Goal: Obtain resource: Download file/media

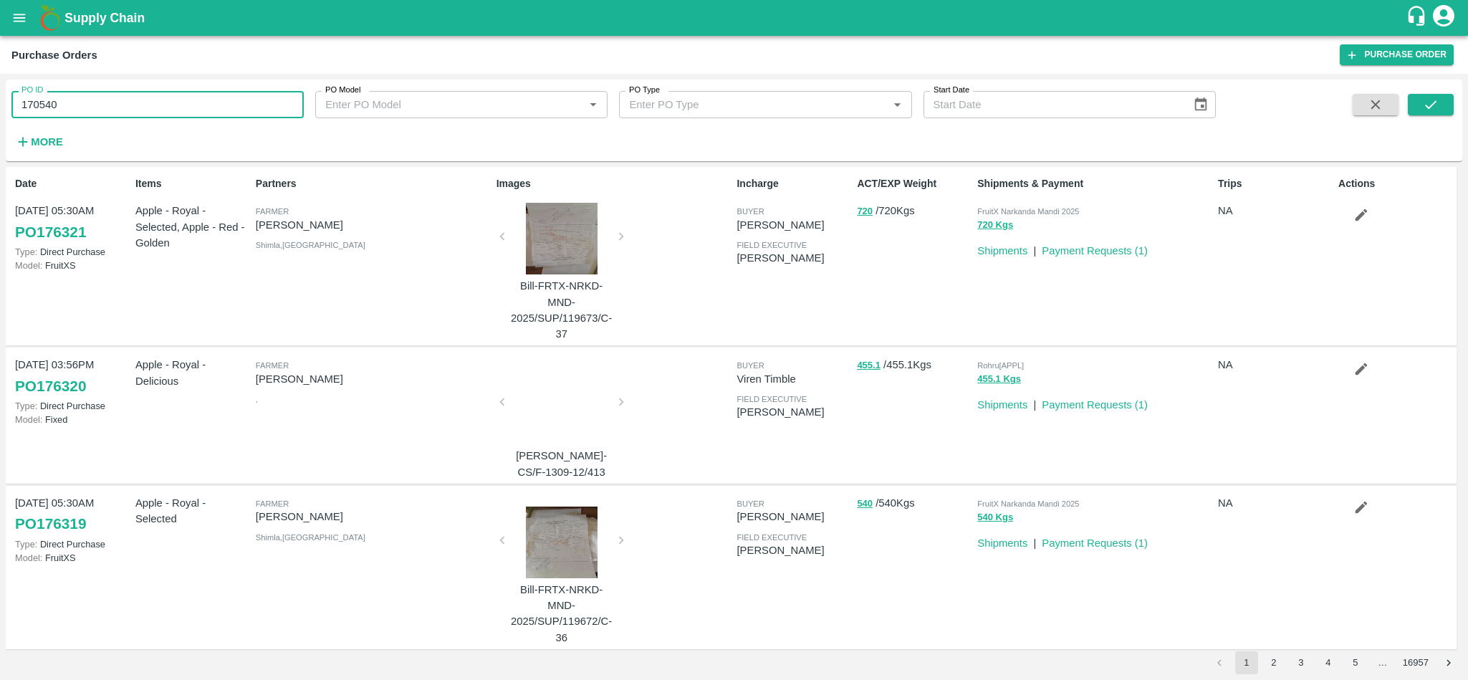
drag, startPoint x: 0, startPoint y: 0, endPoint x: 153, endPoint y: 93, distance: 178.7
click at [153, 93] on input "170540" at bounding box center [157, 104] width 292 height 27
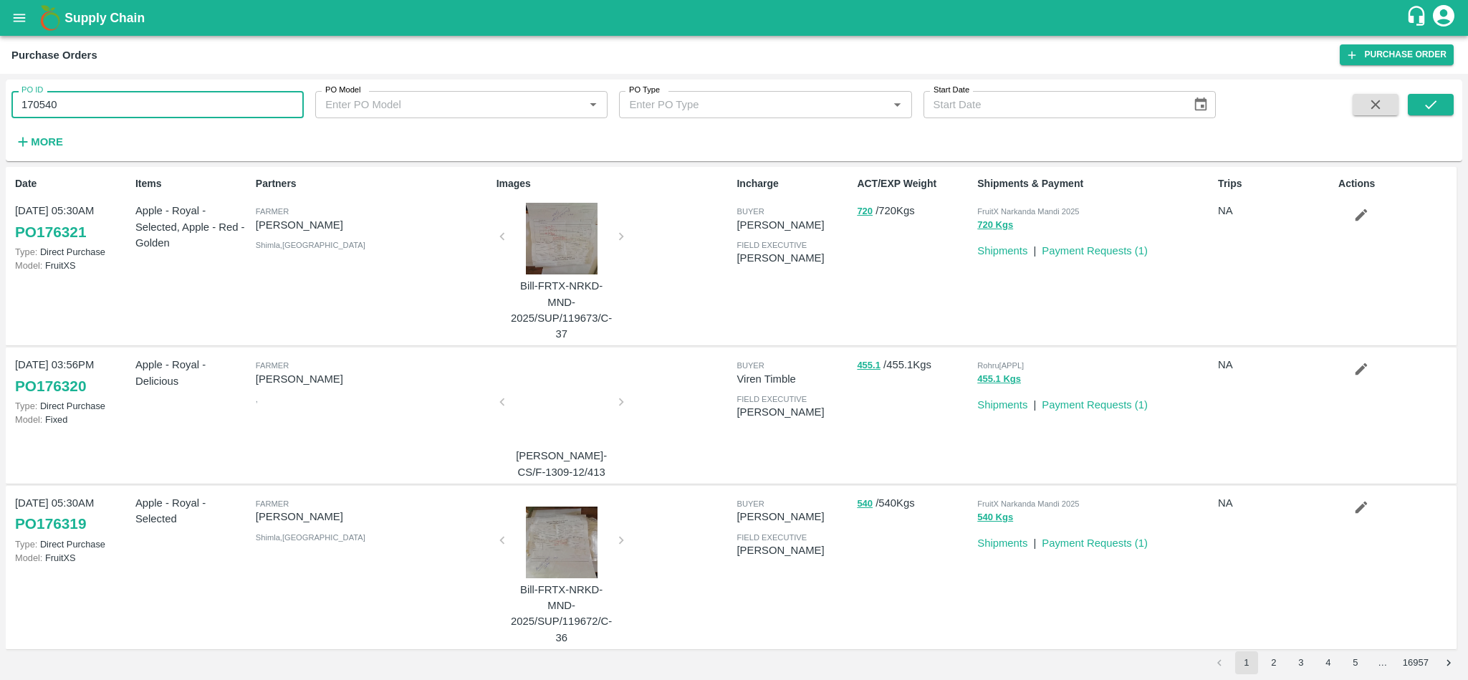
click at [153, 93] on input "170540" at bounding box center [157, 104] width 292 height 27
paste input "text"
click at [1433, 101] on icon "submit" at bounding box center [1430, 105] width 16 height 16
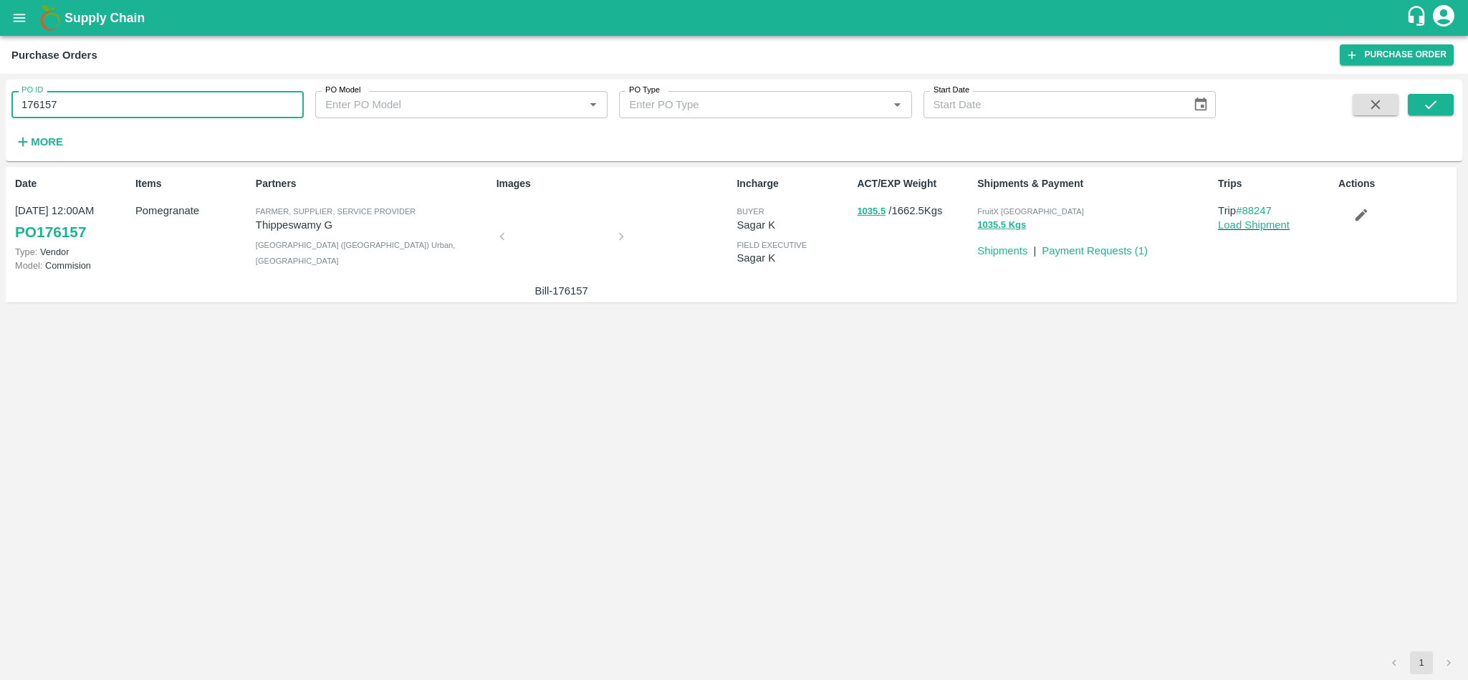
click at [205, 100] on input "176157" at bounding box center [157, 104] width 292 height 27
paste input "text"
click at [1415, 97] on button "submit" at bounding box center [1430, 104] width 46 height 21
click at [243, 110] on input "176132" at bounding box center [157, 104] width 292 height 27
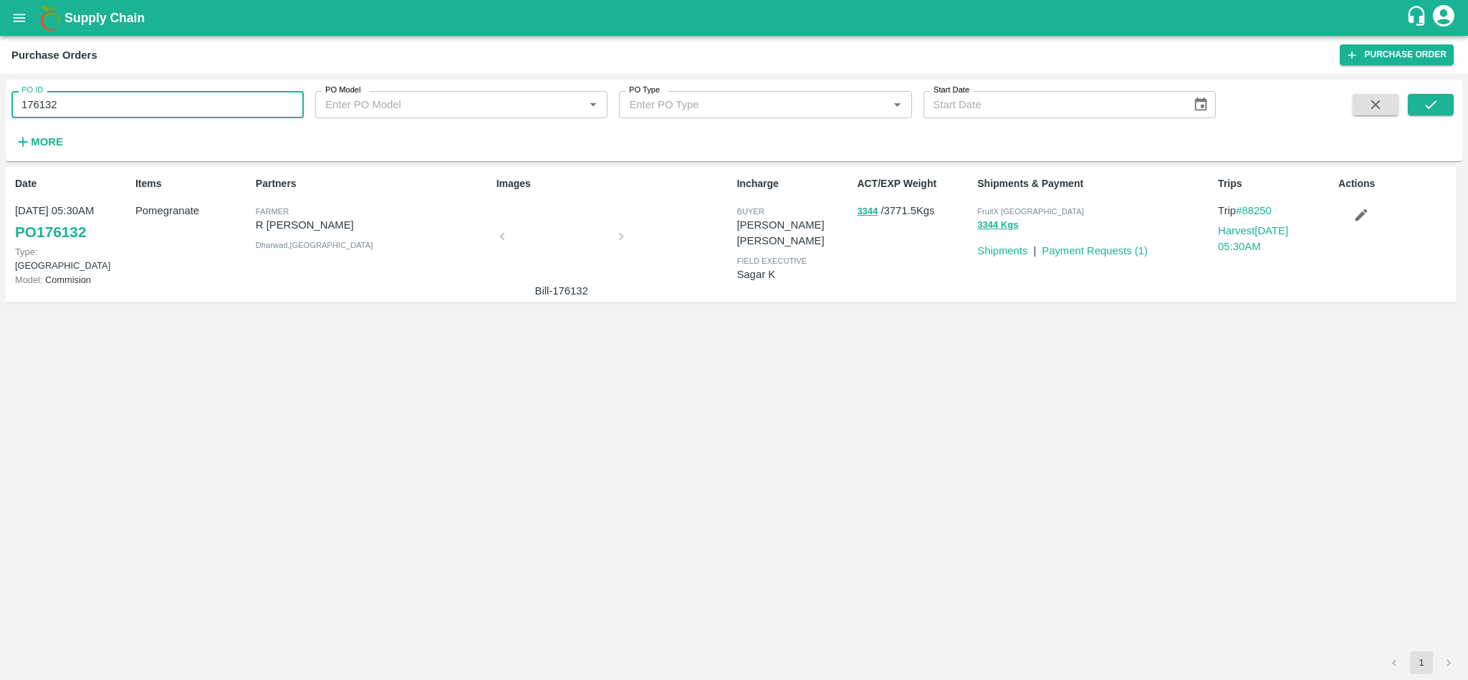
click at [243, 110] on input "176132" at bounding box center [157, 104] width 292 height 27
paste input "text"
click at [1427, 110] on icon "submit" at bounding box center [1430, 105] width 16 height 16
click at [115, 97] on input "176130" at bounding box center [157, 104] width 292 height 27
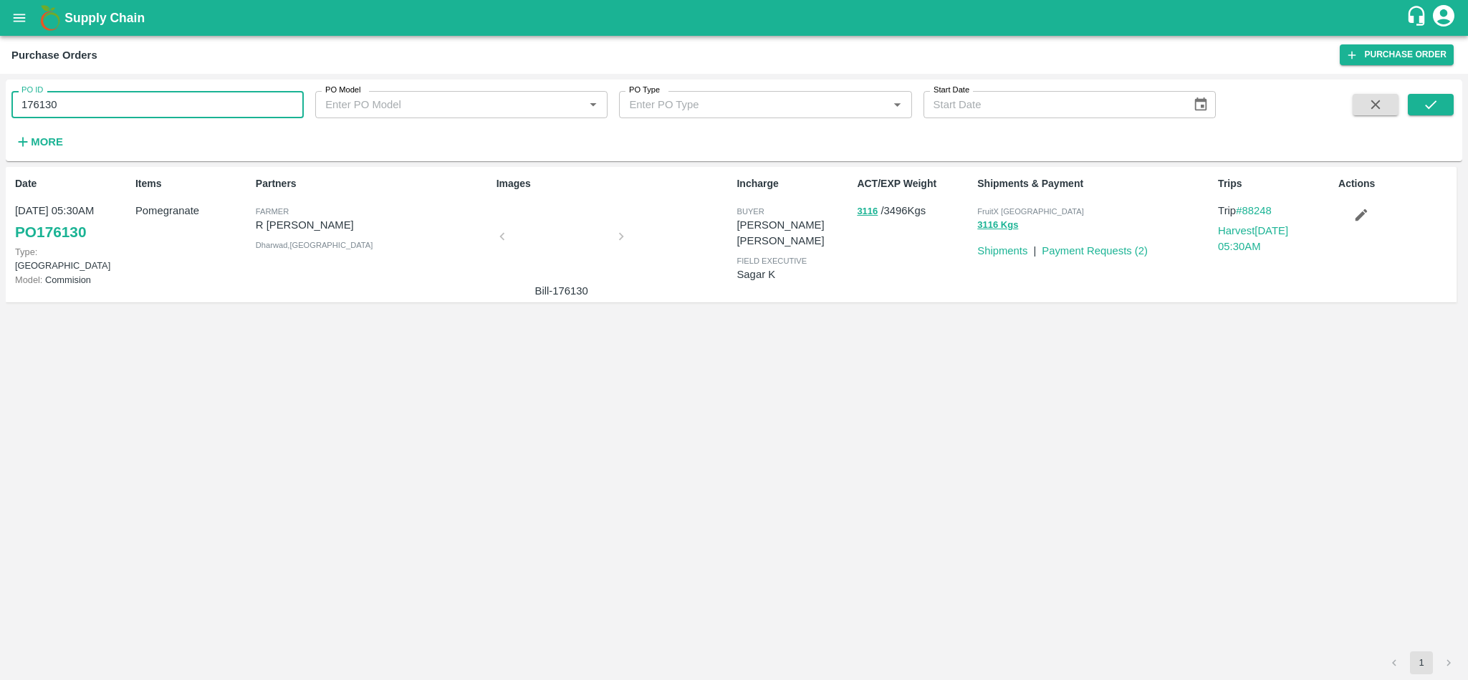
paste input "text"
click at [1425, 101] on icon "submit" at bounding box center [1430, 105] width 16 height 16
click at [163, 103] on input "174501" at bounding box center [157, 104] width 292 height 27
paste input "text"
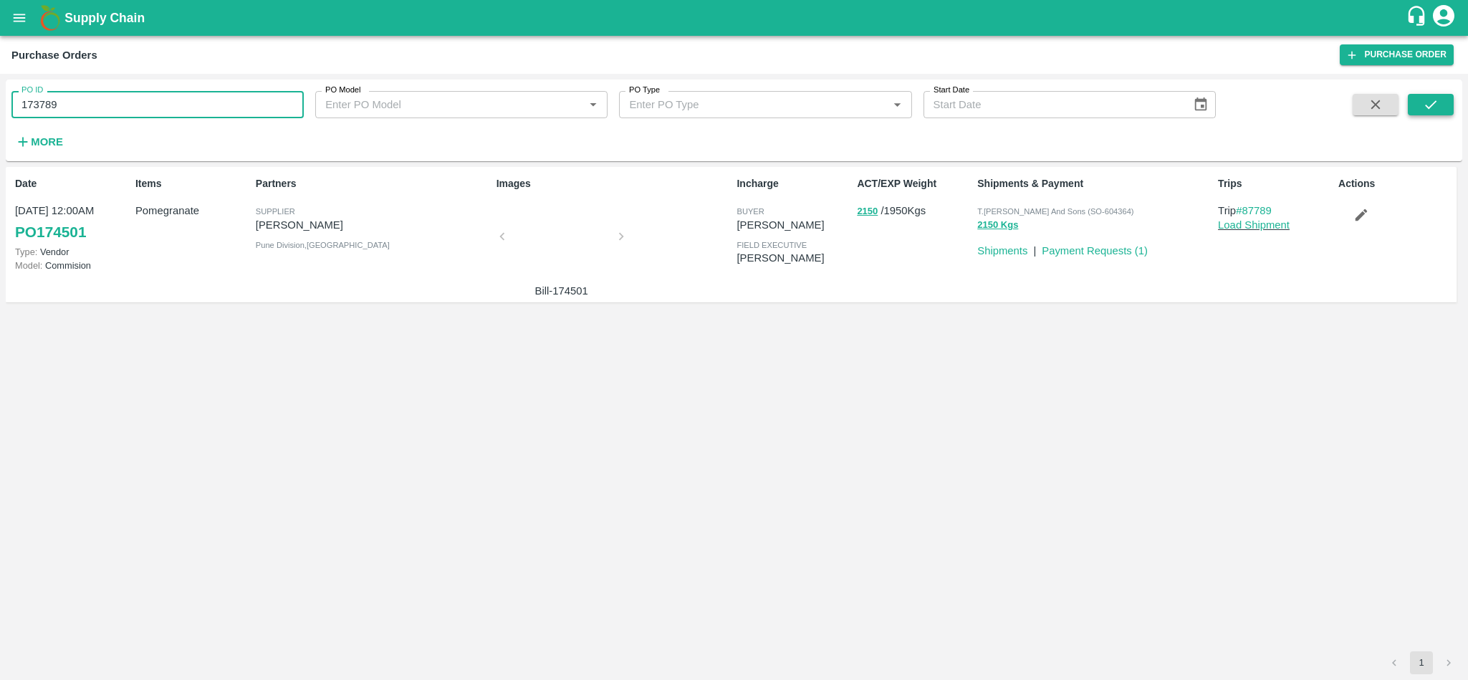
type input "173789"
click at [1423, 105] on icon "submit" at bounding box center [1430, 105] width 16 height 16
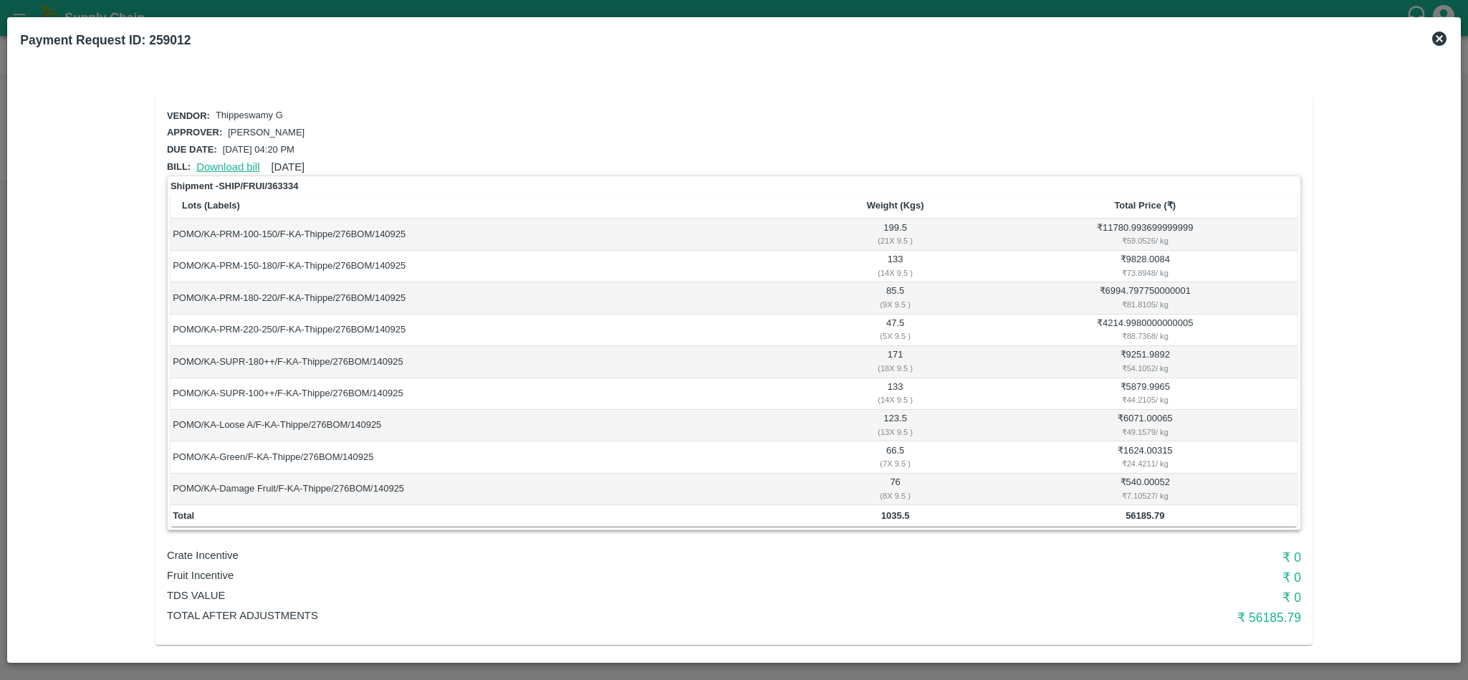
click at [231, 163] on link "Download bill" at bounding box center [227, 166] width 63 height 11
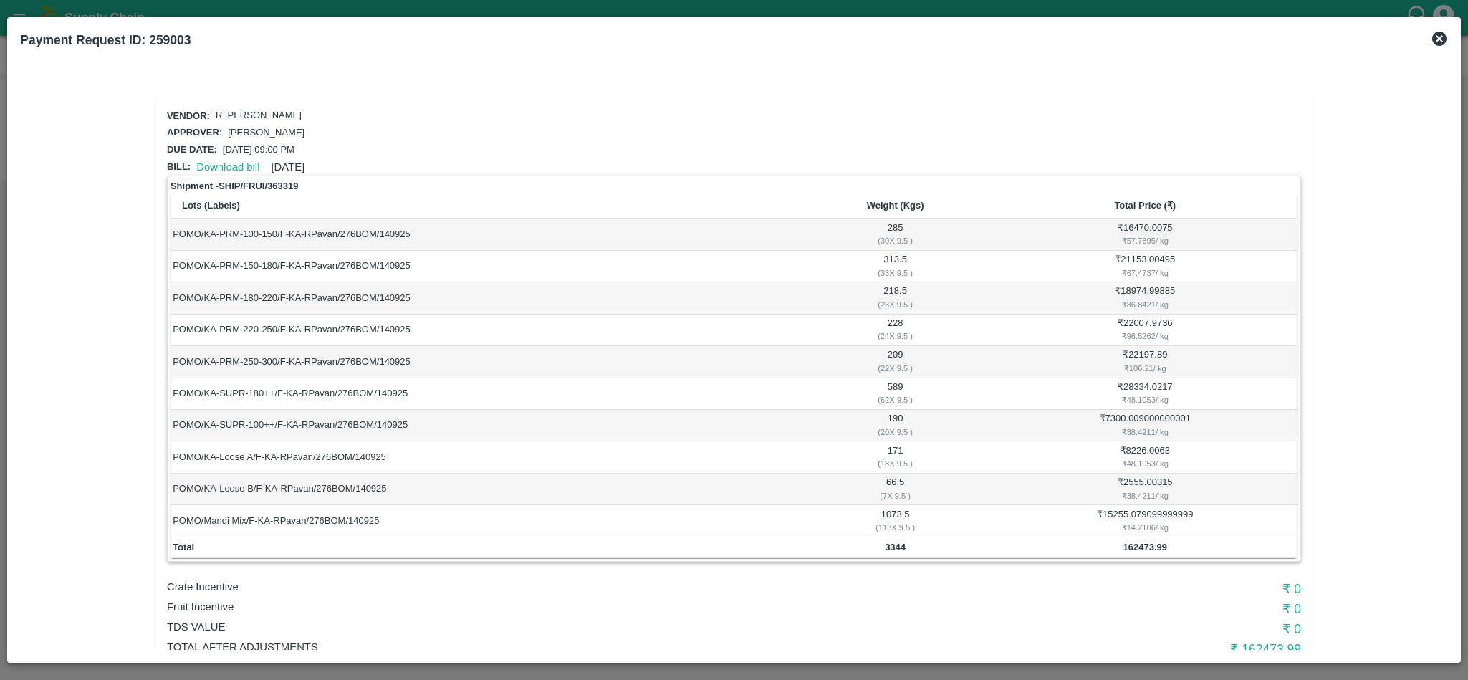
scroll to position [1, 0]
click at [231, 162] on link "Download bill" at bounding box center [227, 165] width 63 height 11
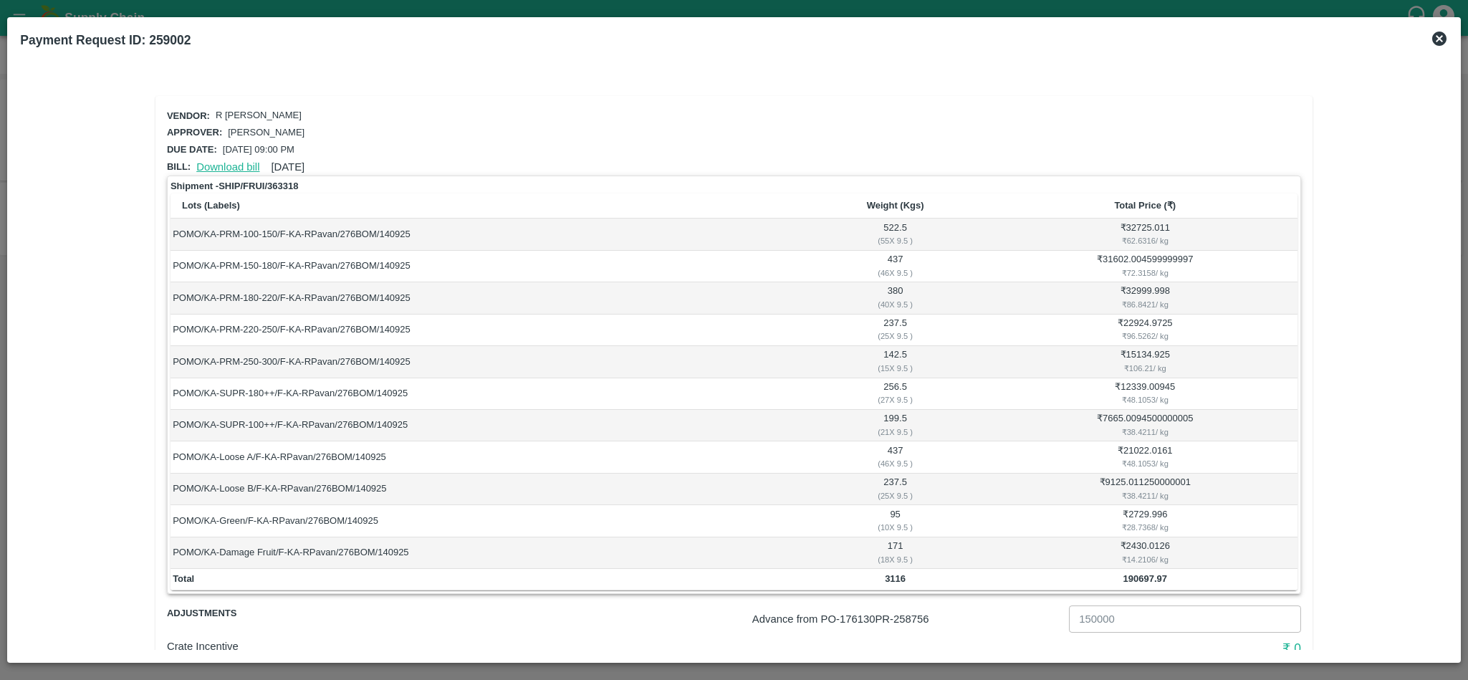
click at [222, 166] on link "Download bill" at bounding box center [227, 166] width 63 height 11
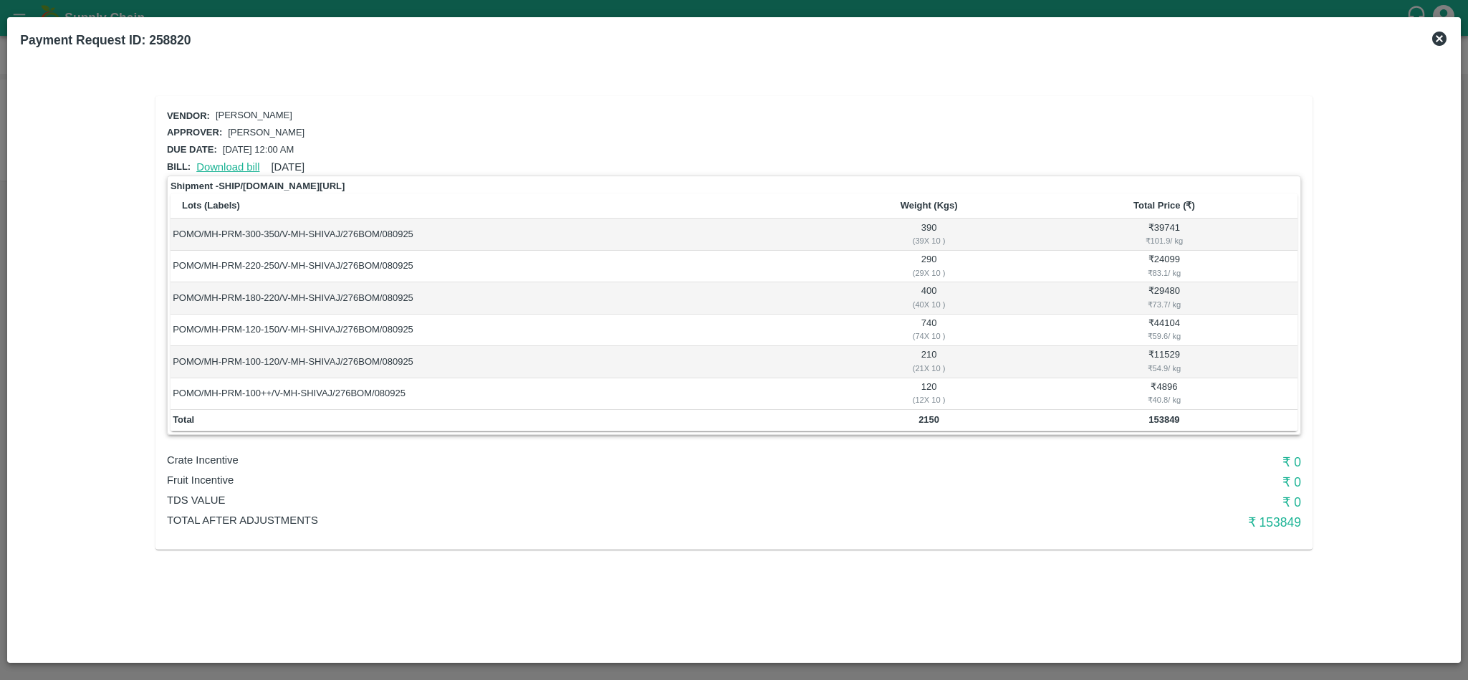
click at [230, 161] on link "Download bill" at bounding box center [227, 166] width 63 height 11
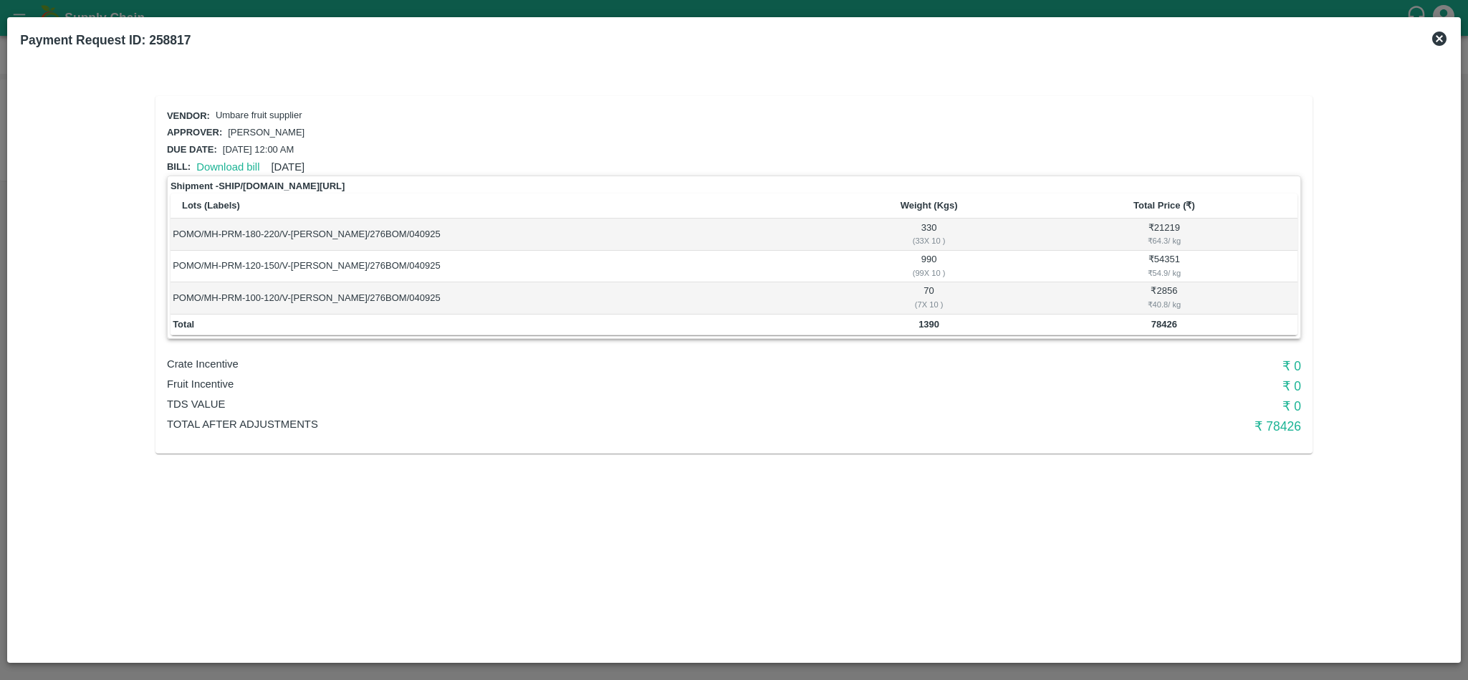
click at [216, 153] on div "Download bill [DATE]" at bounding box center [248, 163] width 114 height 21
click at [217, 166] on link "Download bill" at bounding box center [227, 166] width 63 height 11
